Goal: Task Accomplishment & Management: Manage account settings

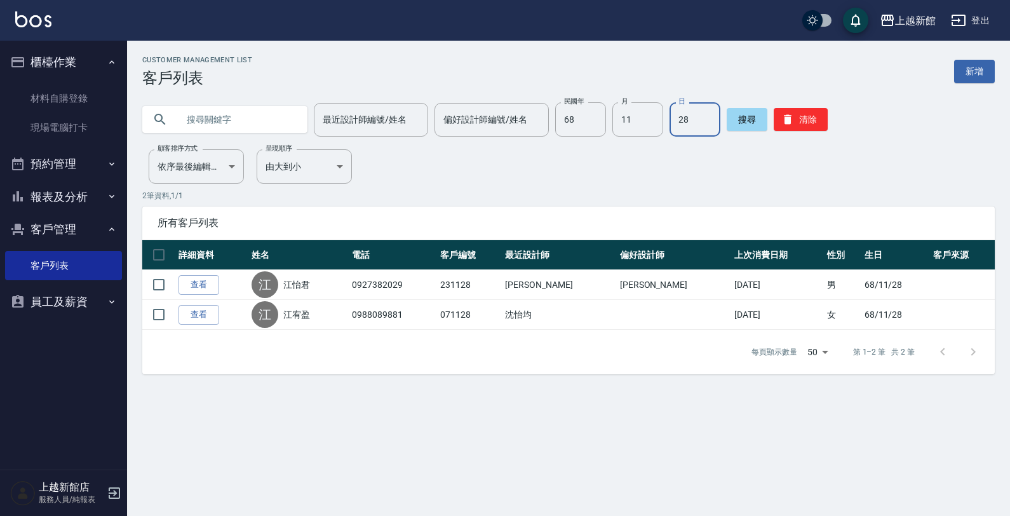
drag, startPoint x: 688, startPoint y: 130, endPoint x: 684, endPoint y: 142, distance: 12.1
click at [685, 140] on div "Customer Management List 客戶列表 新增 最近設計師編號/姓名 最近設計師編號/姓名 偏好設計師編號/姓名 偏好設計師編號/姓名 民國…" at bounding box center [568, 215] width 883 height 318
type input "2"
type input "90"
click at [449, 119] on input "偏好設計師編號/姓名" at bounding box center [491, 120] width 103 height 22
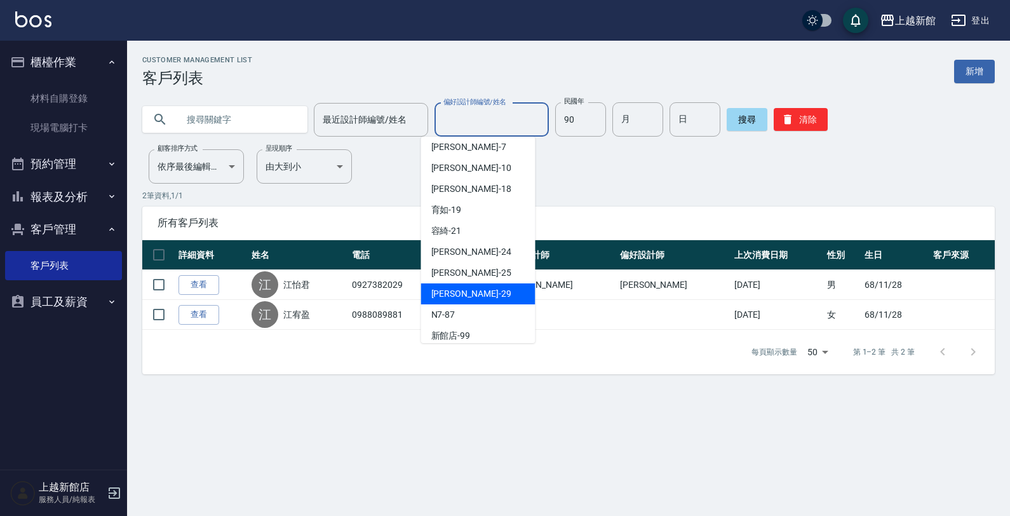
scroll to position [318, 0]
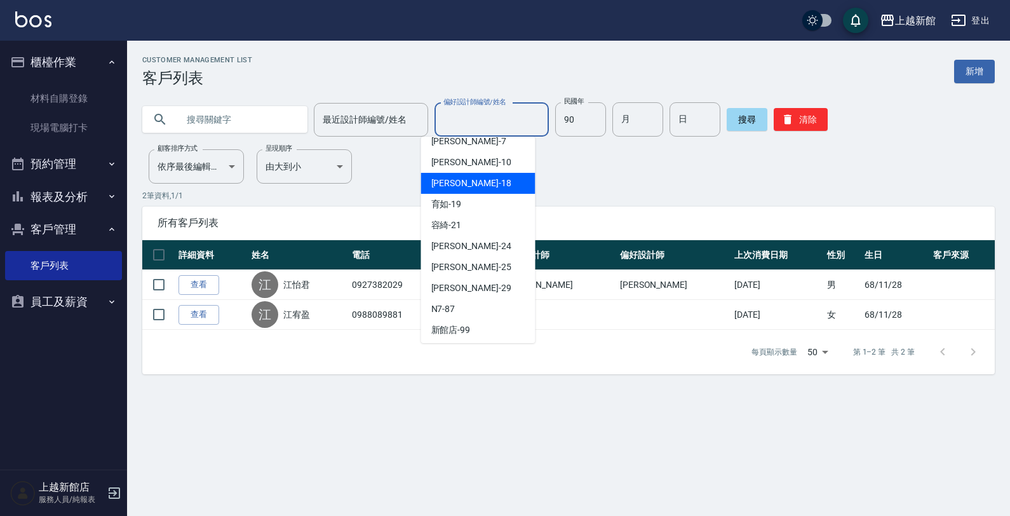
click at [466, 173] on div "[PERSON_NAME] -18" at bounding box center [478, 183] width 114 height 21
type input "[PERSON_NAME]-18"
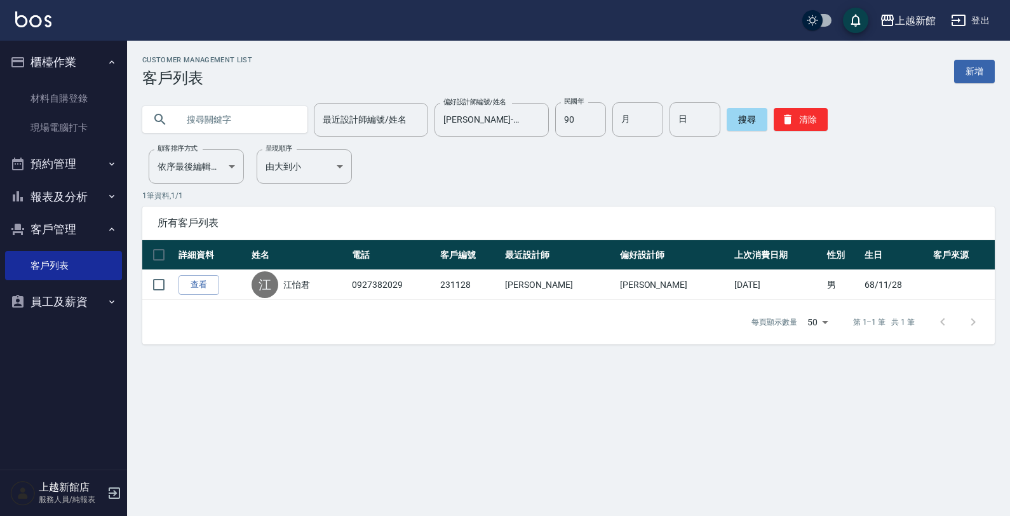
click at [188, 126] on input "text" at bounding box center [237, 119] width 119 height 34
type input "周"
click at [731, 116] on button "搜尋" at bounding box center [747, 119] width 41 height 23
